Goal: Task Accomplishment & Management: Complete application form

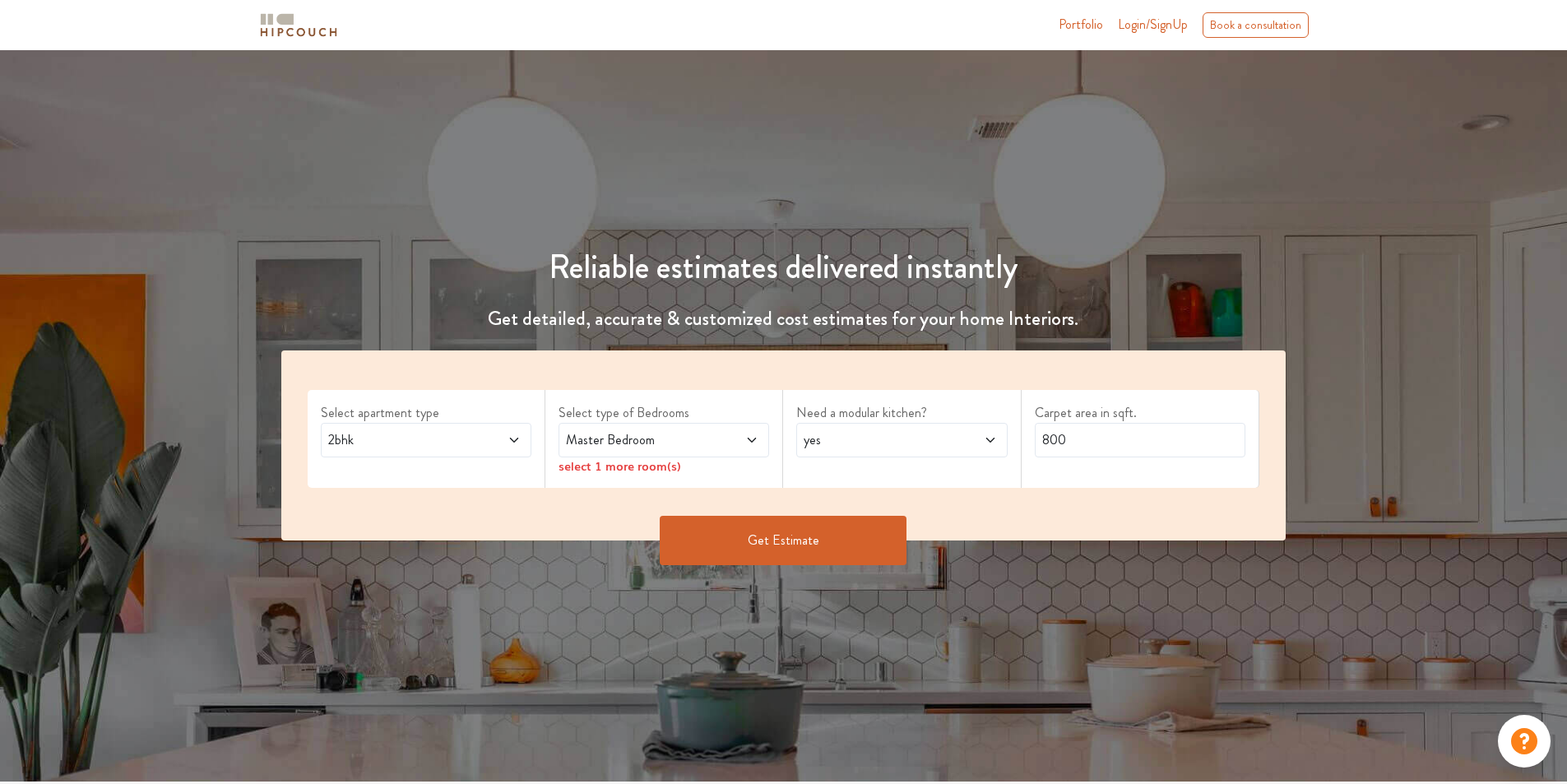
click at [890, 447] on span "yes" at bounding box center [873, 440] width 147 height 20
click at [1093, 438] on input "800" at bounding box center [1140, 440] width 211 height 35
click at [798, 538] on button "Get Estimate" at bounding box center [783, 539] width 247 height 49
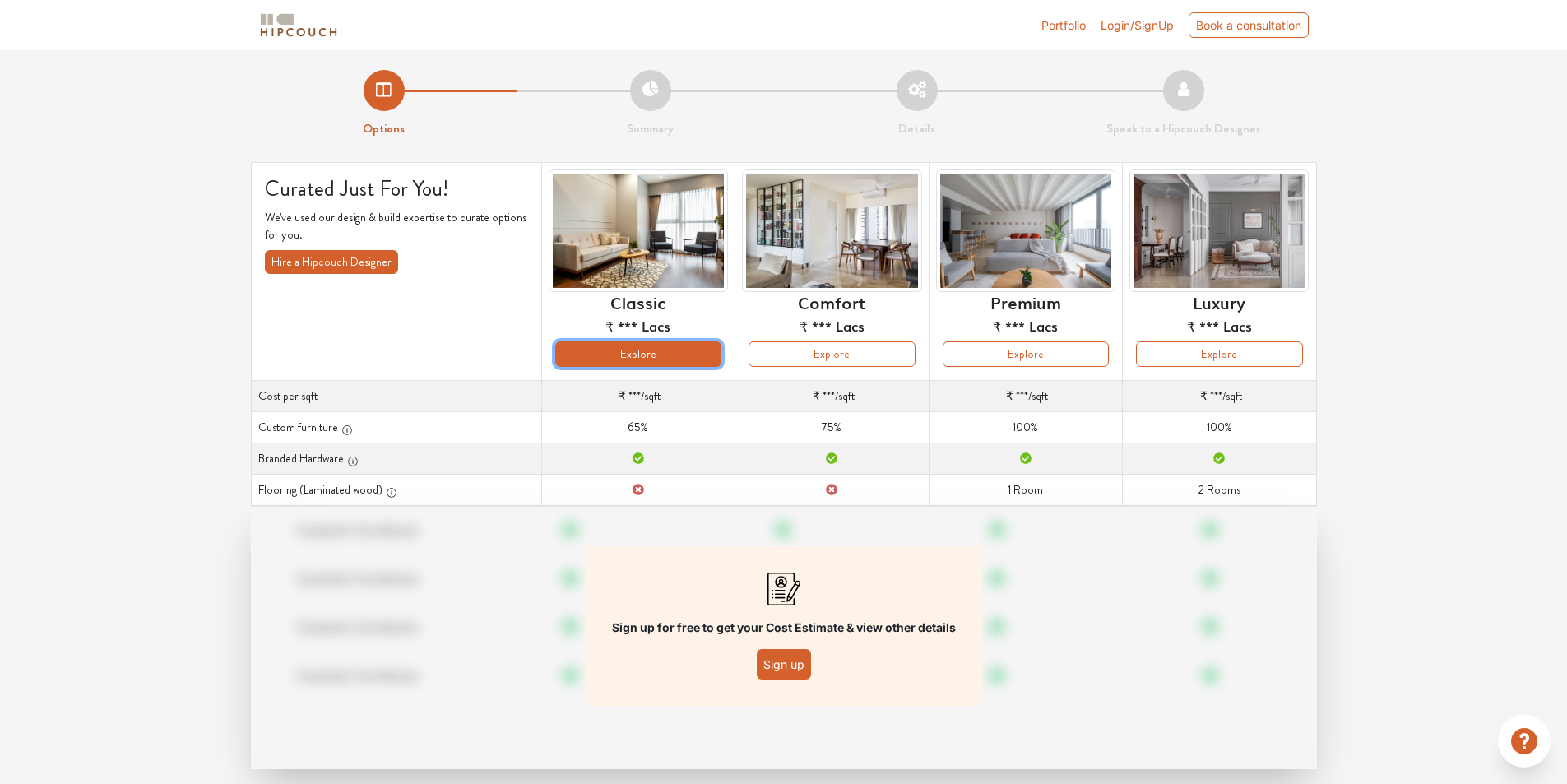
click at [640, 355] on button "Explore" at bounding box center [638, 353] width 166 height 26
